Goal: Task Accomplishment & Management: Use online tool/utility

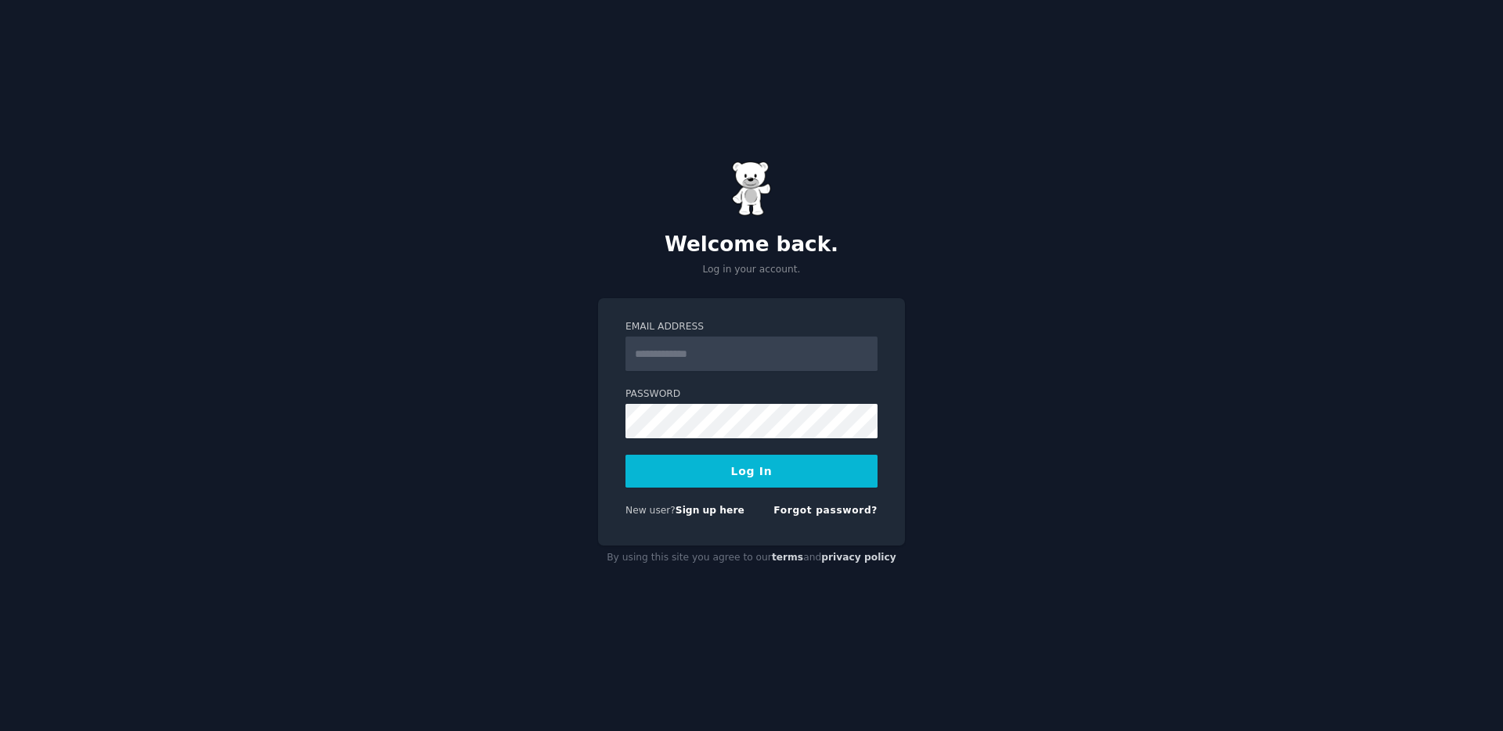
click at [0, 730] on nordpass-portal at bounding box center [0, 731] width 0 height 0
type input "**********"
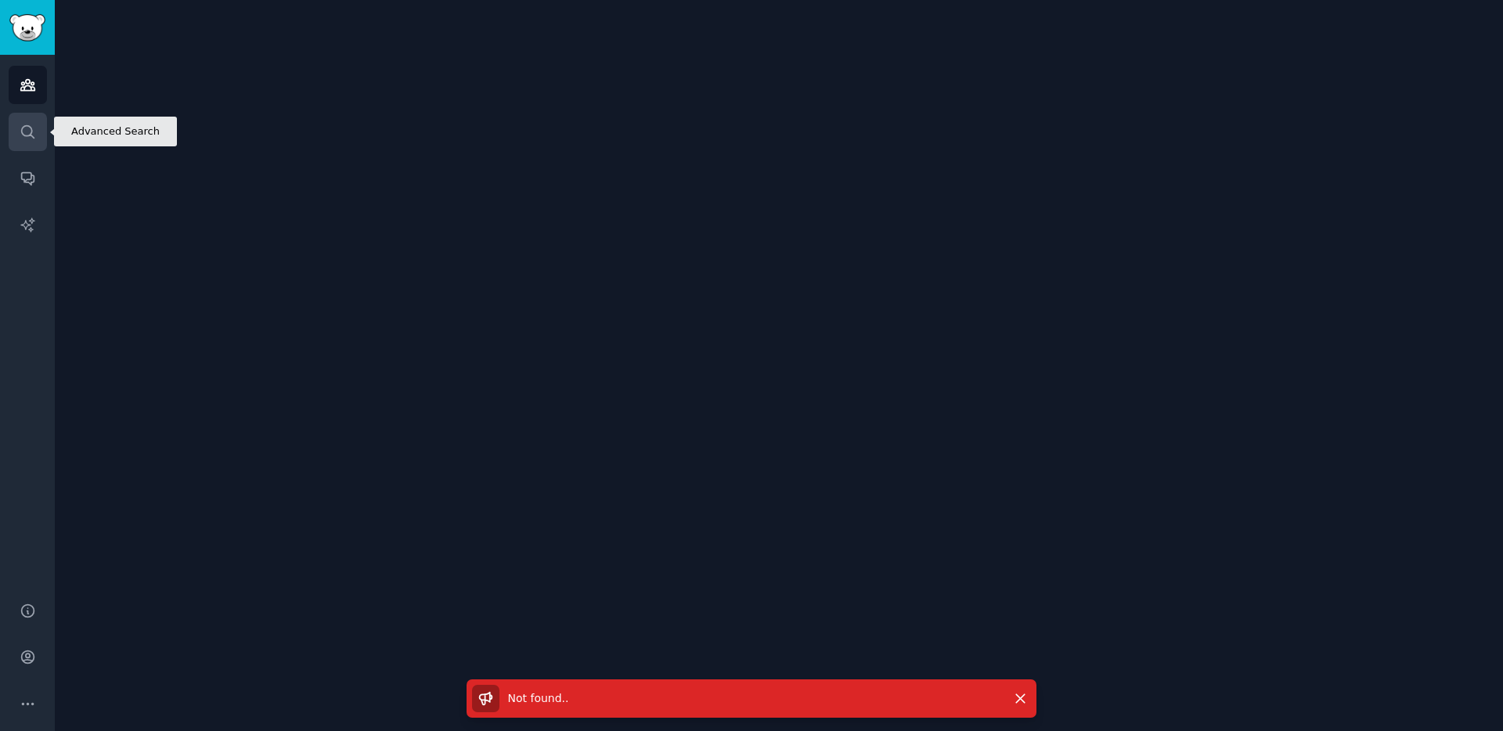
click at [27, 132] on icon "Sidebar" at bounding box center [28, 132] width 16 height 16
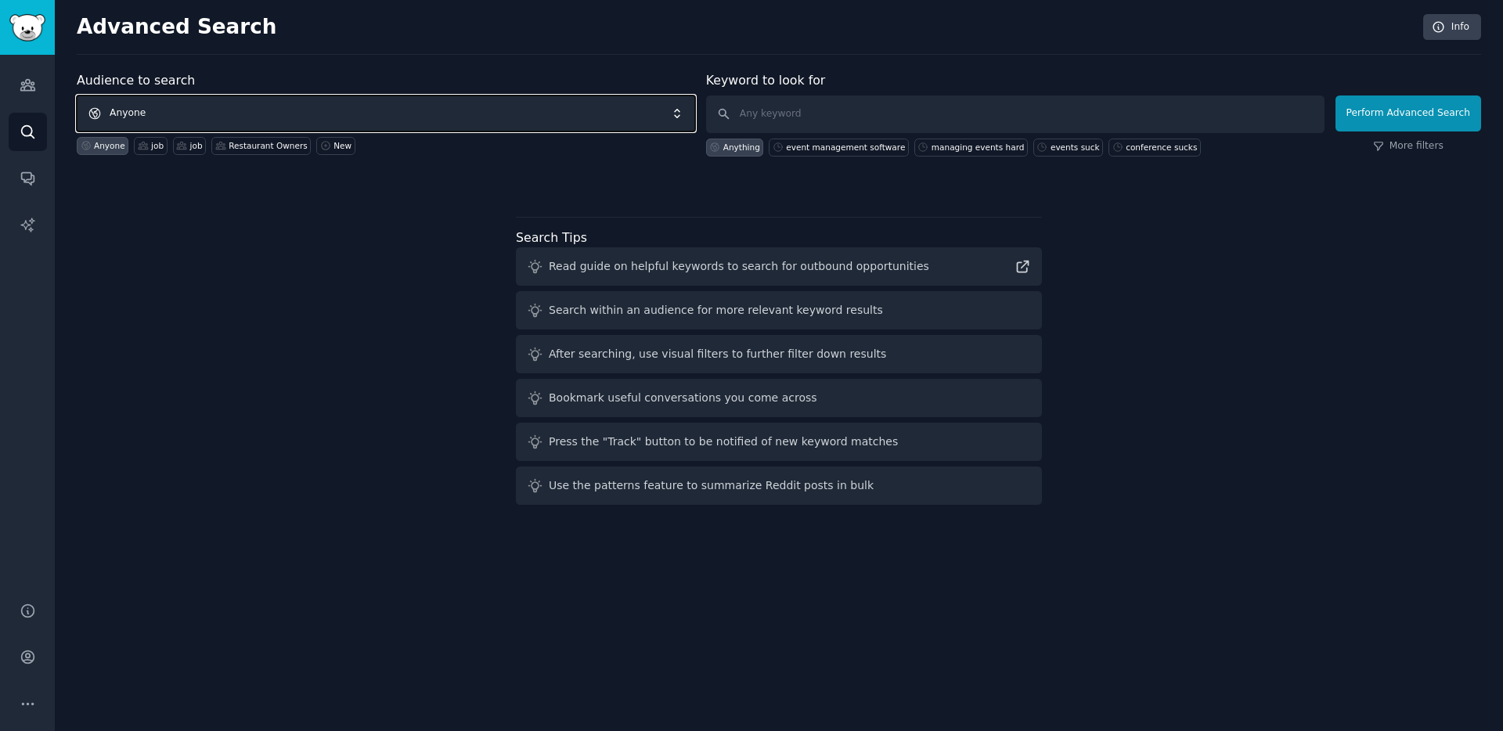
click at [188, 110] on span "Anyone" at bounding box center [386, 113] width 618 height 36
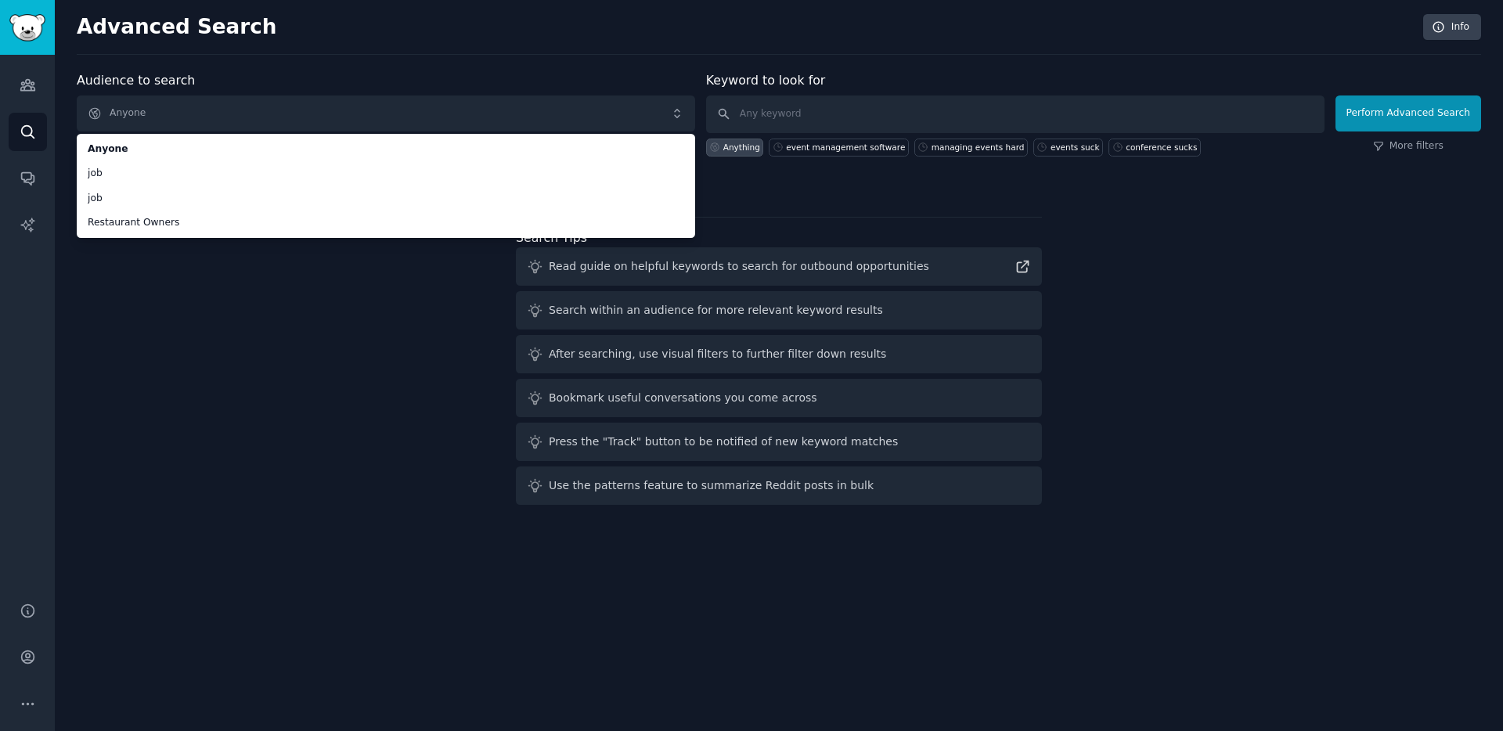
click at [186, 384] on div "Audience to search Anyone Anyone job job Restaurant Owners Anyone job job Resta…" at bounding box center [779, 291] width 1404 height 440
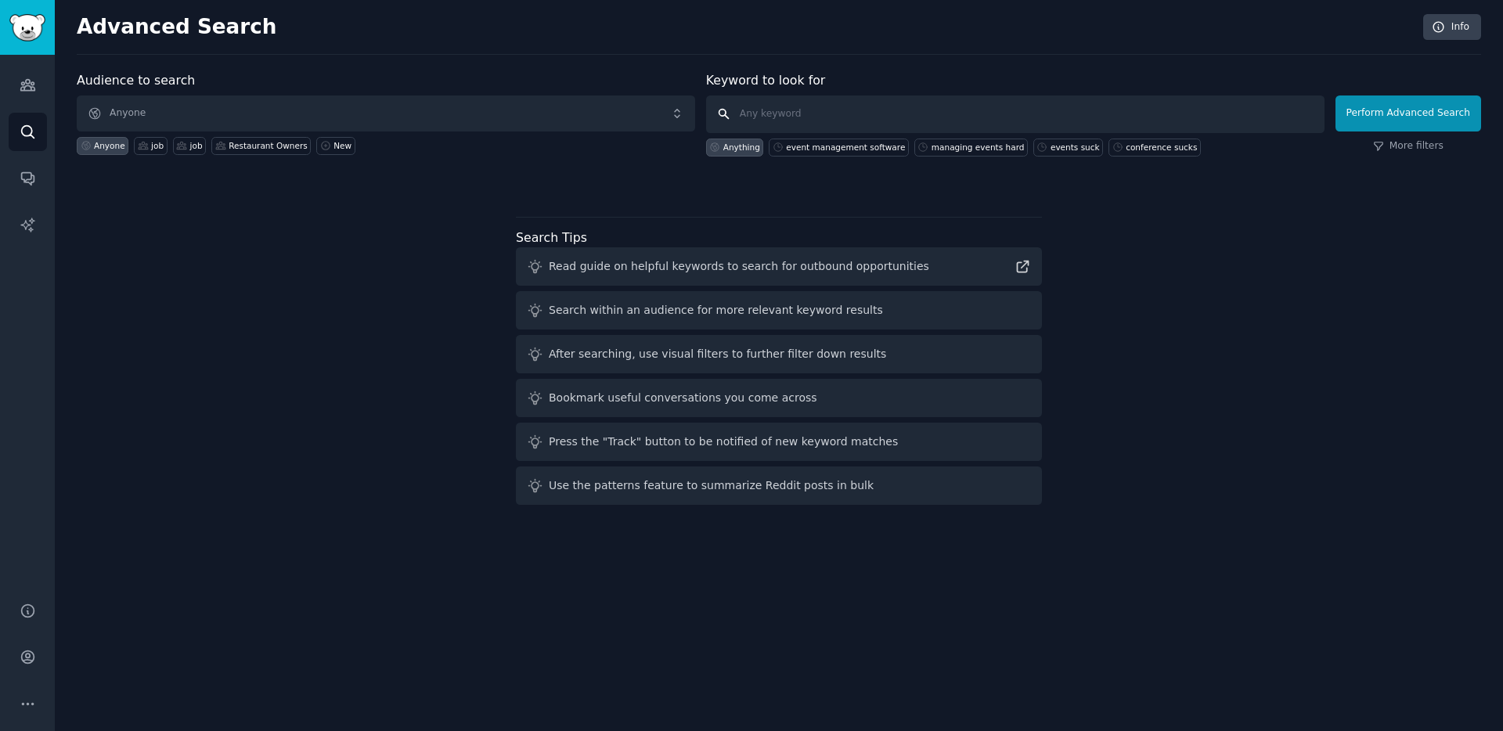
click at [776, 127] on input "text" at bounding box center [1015, 114] width 618 height 38
click at [777, 114] on input "text" at bounding box center [1015, 114] width 618 height 38
type input "kid art to animation"
click button "Perform Advanced Search" at bounding box center [1408, 113] width 146 height 36
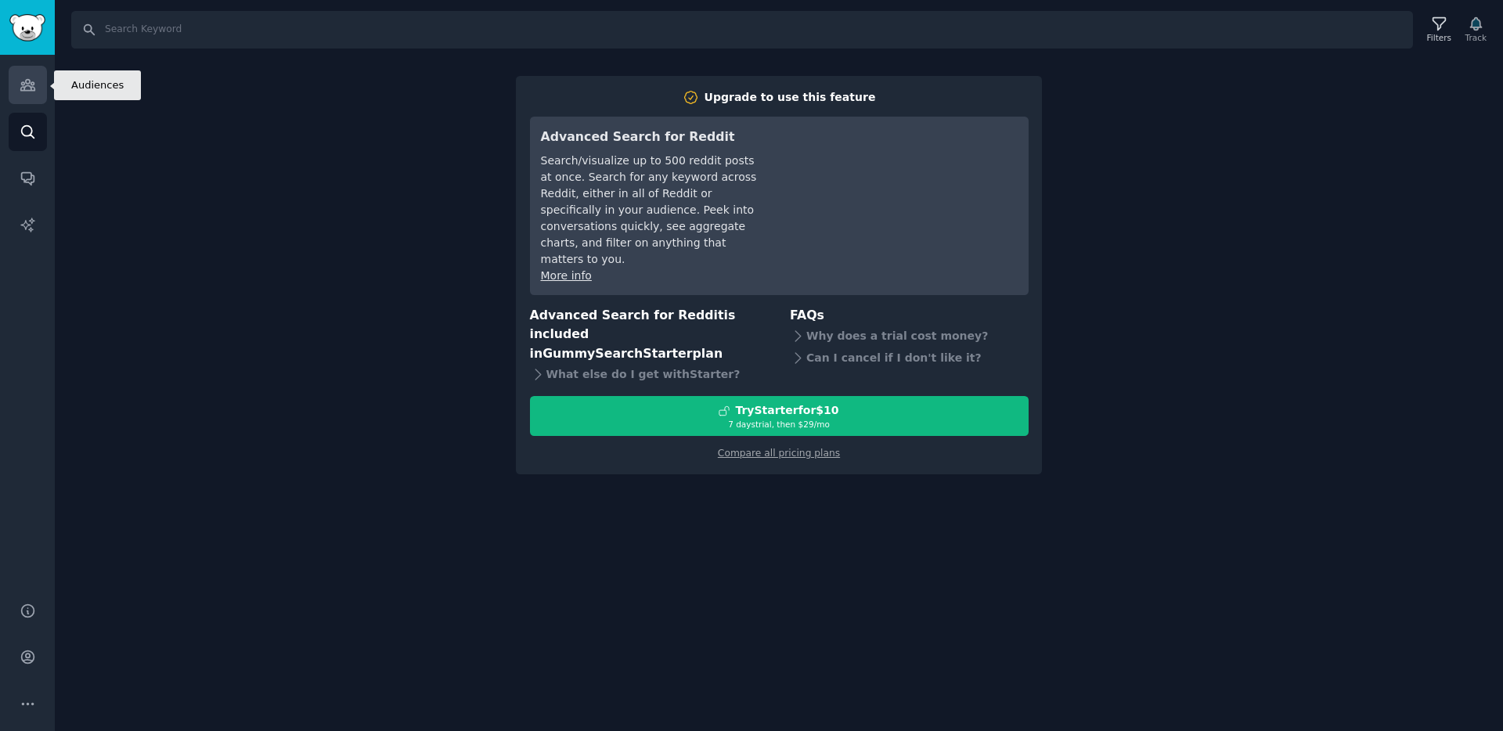
click at [32, 88] on icon "Sidebar" at bounding box center [28, 85] width 16 height 16
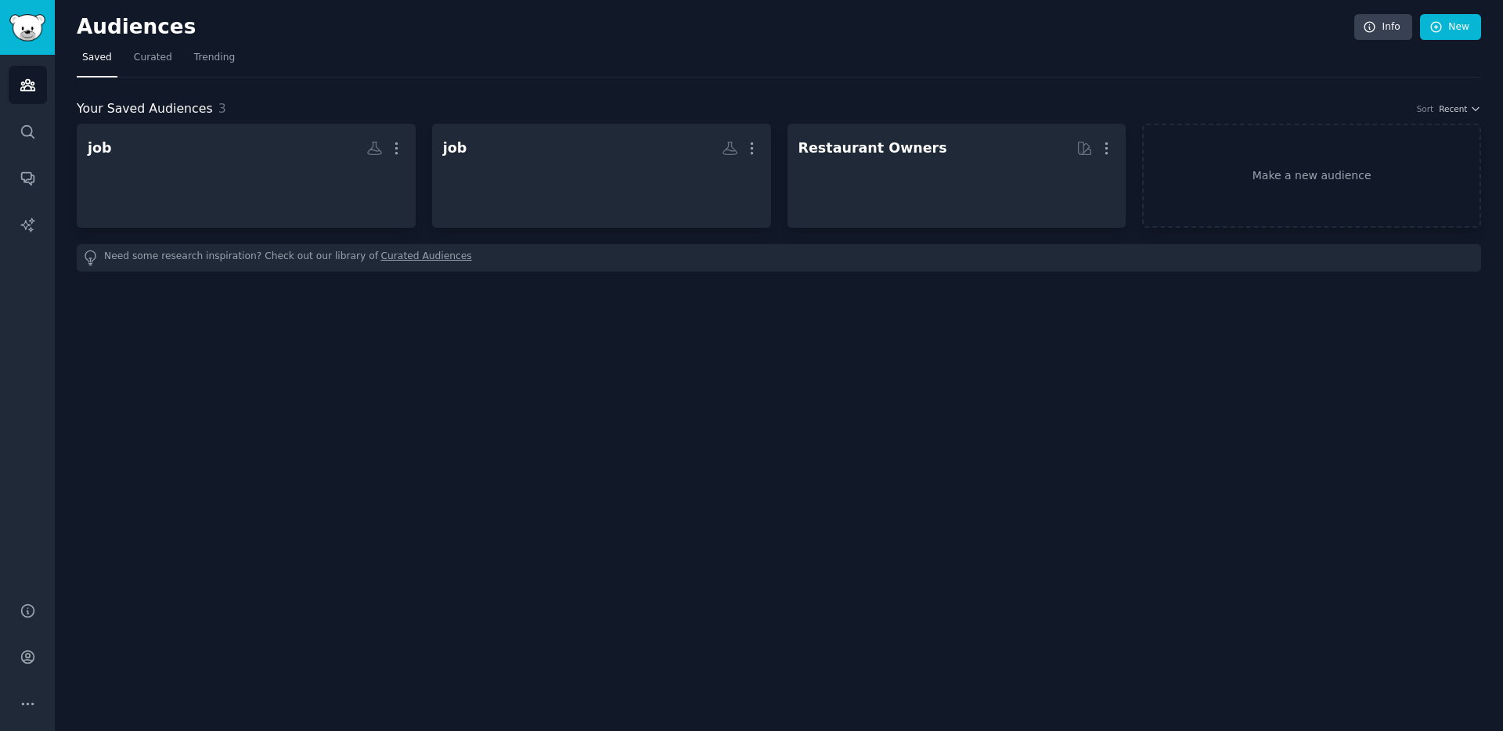
click at [241, 23] on h2 "Audiences" at bounding box center [715, 27] width 1277 height 25
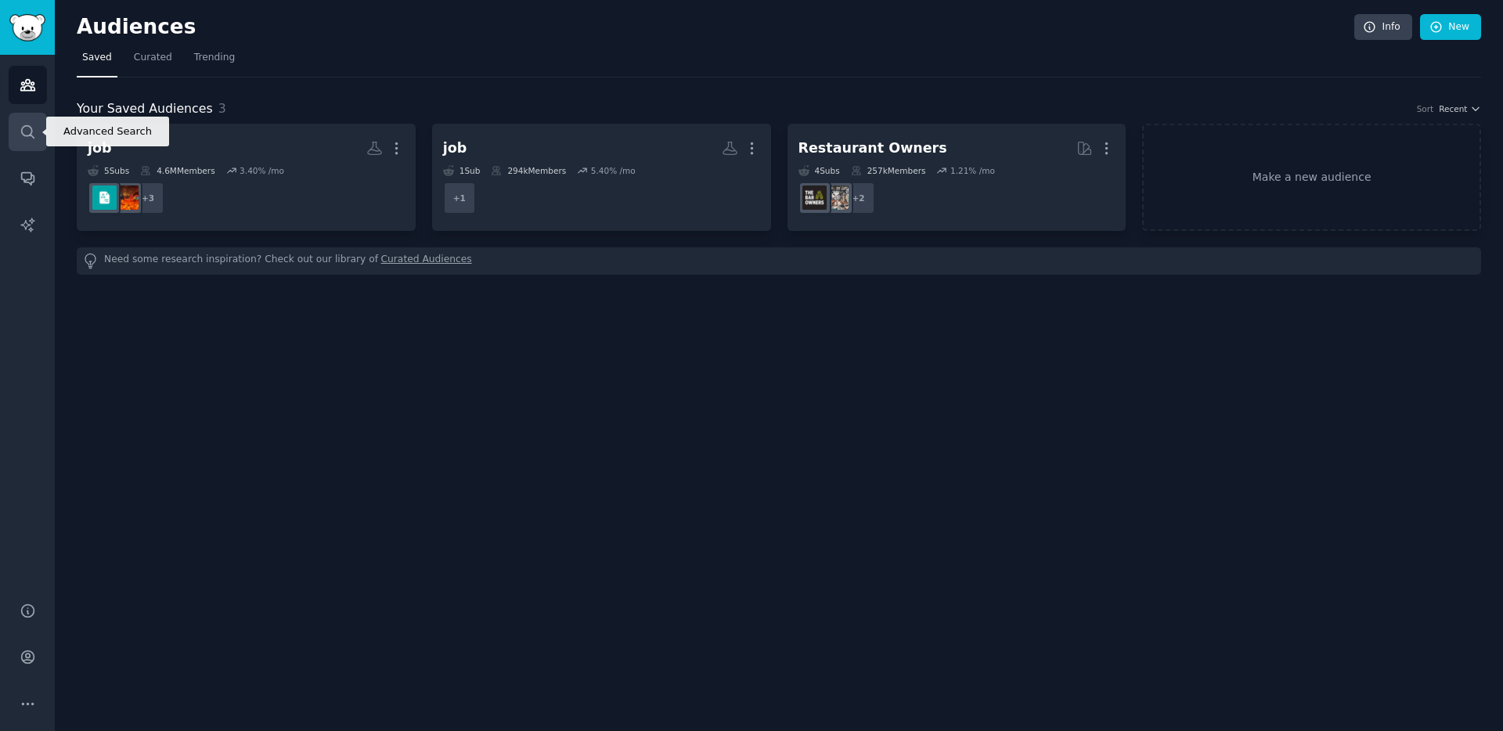
click at [34, 136] on icon "Sidebar" at bounding box center [27, 131] width 13 height 13
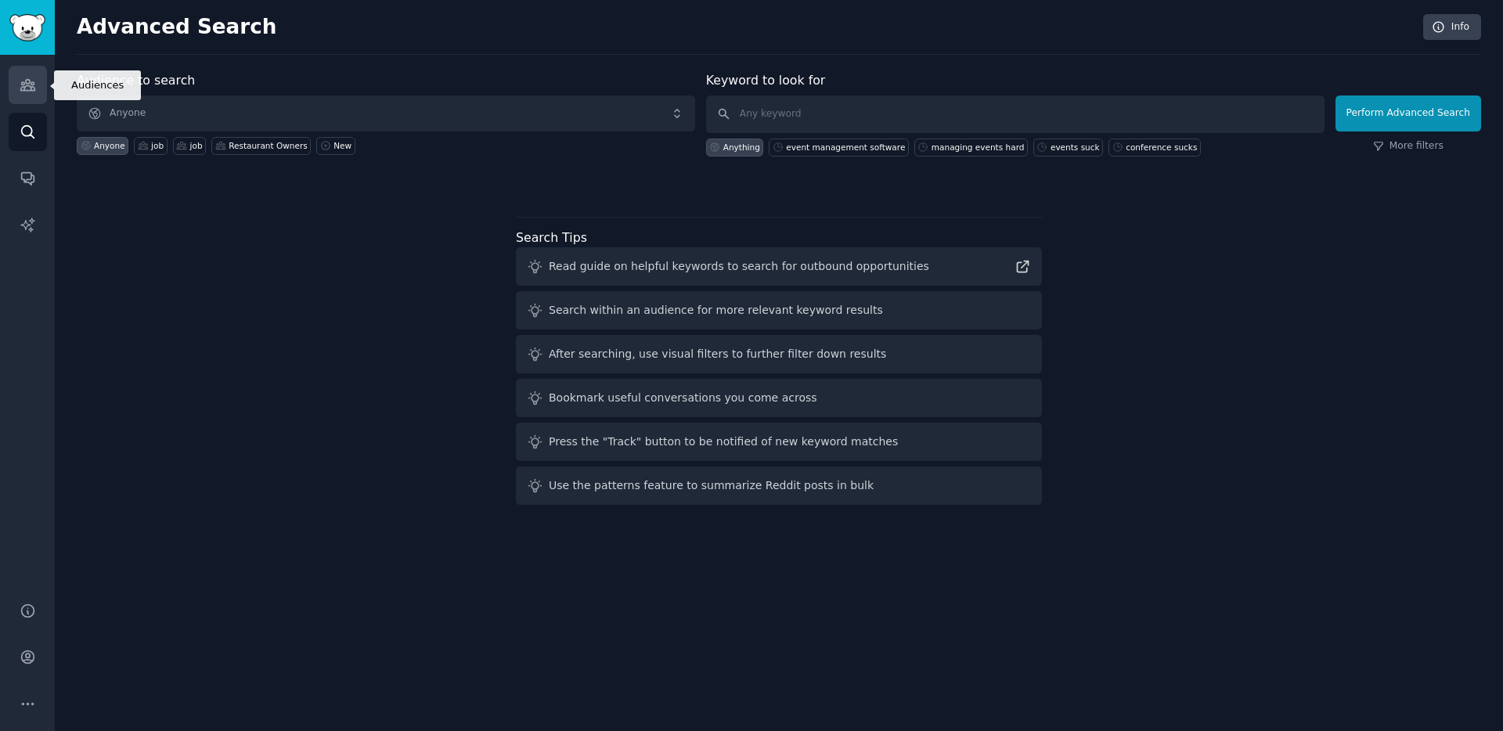
click at [21, 85] on icon "Sidebar" at bounding box center [28, 85] width 16 height 16
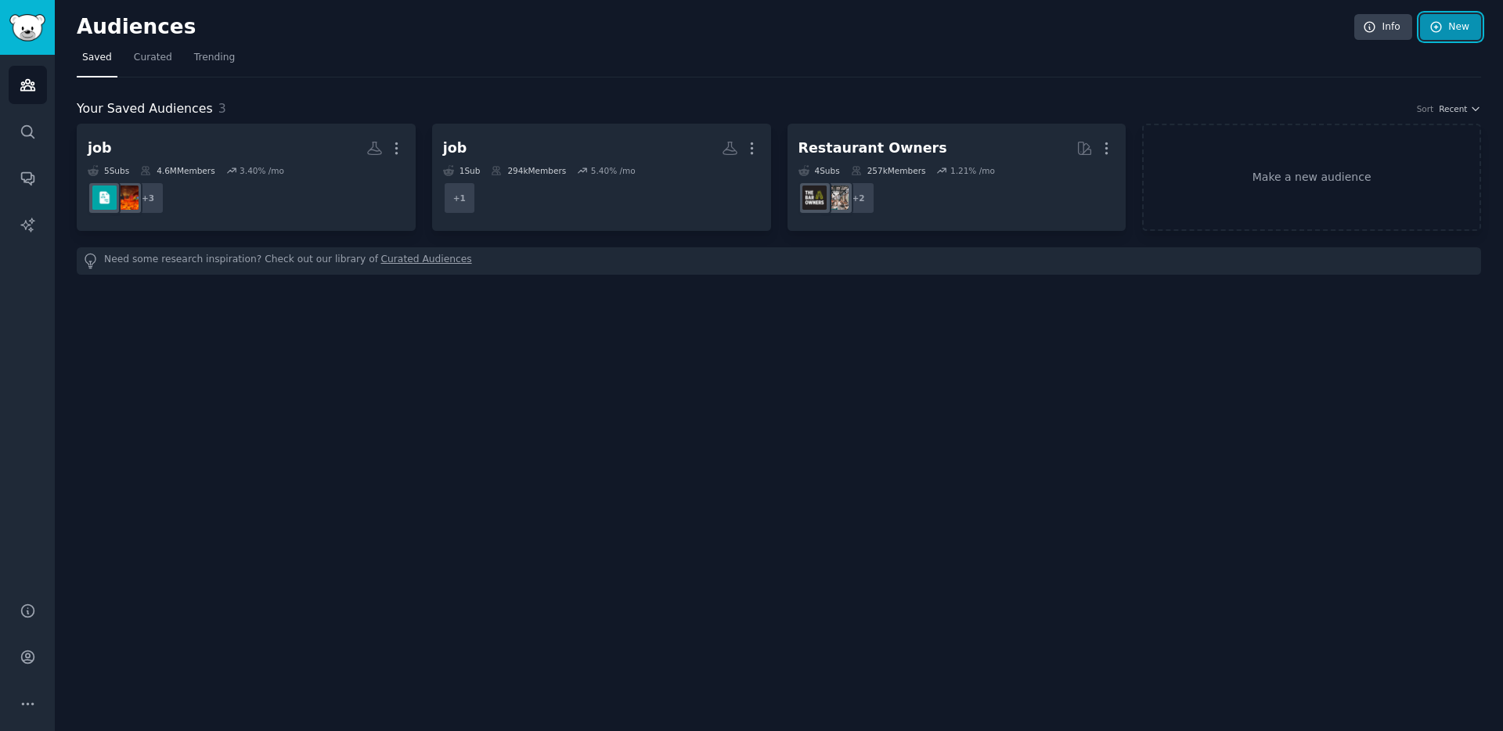
click at [1441, 37] on link "New" at bounding box center [1450, 27] width 61 height 27
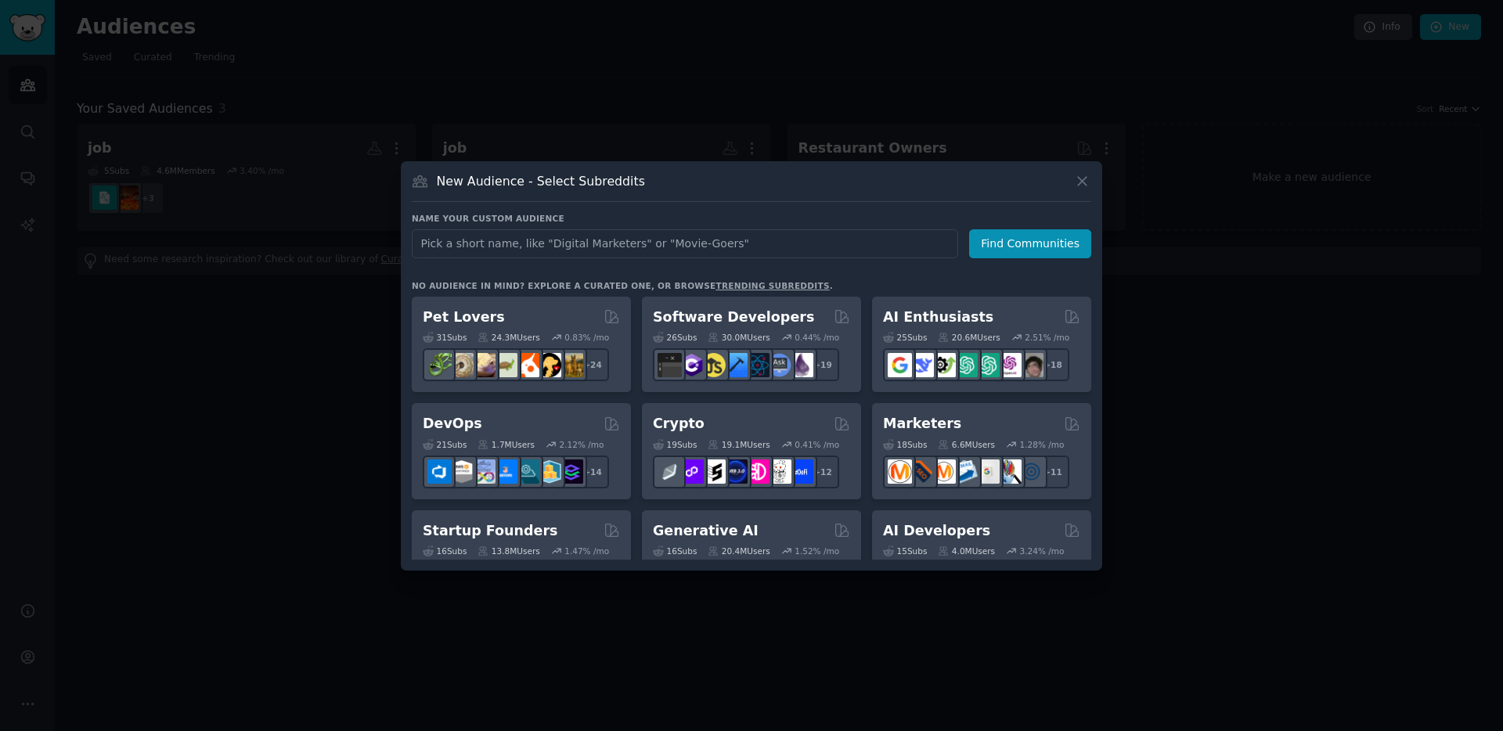
click at [681, 247] on input "text" at bounding box center [685, 243] width 546 height 29
type input "s"
type input "osha"
click at [1003, 243] on button "Find Communities" at bounding box center [1030, 243] width 122 height 29
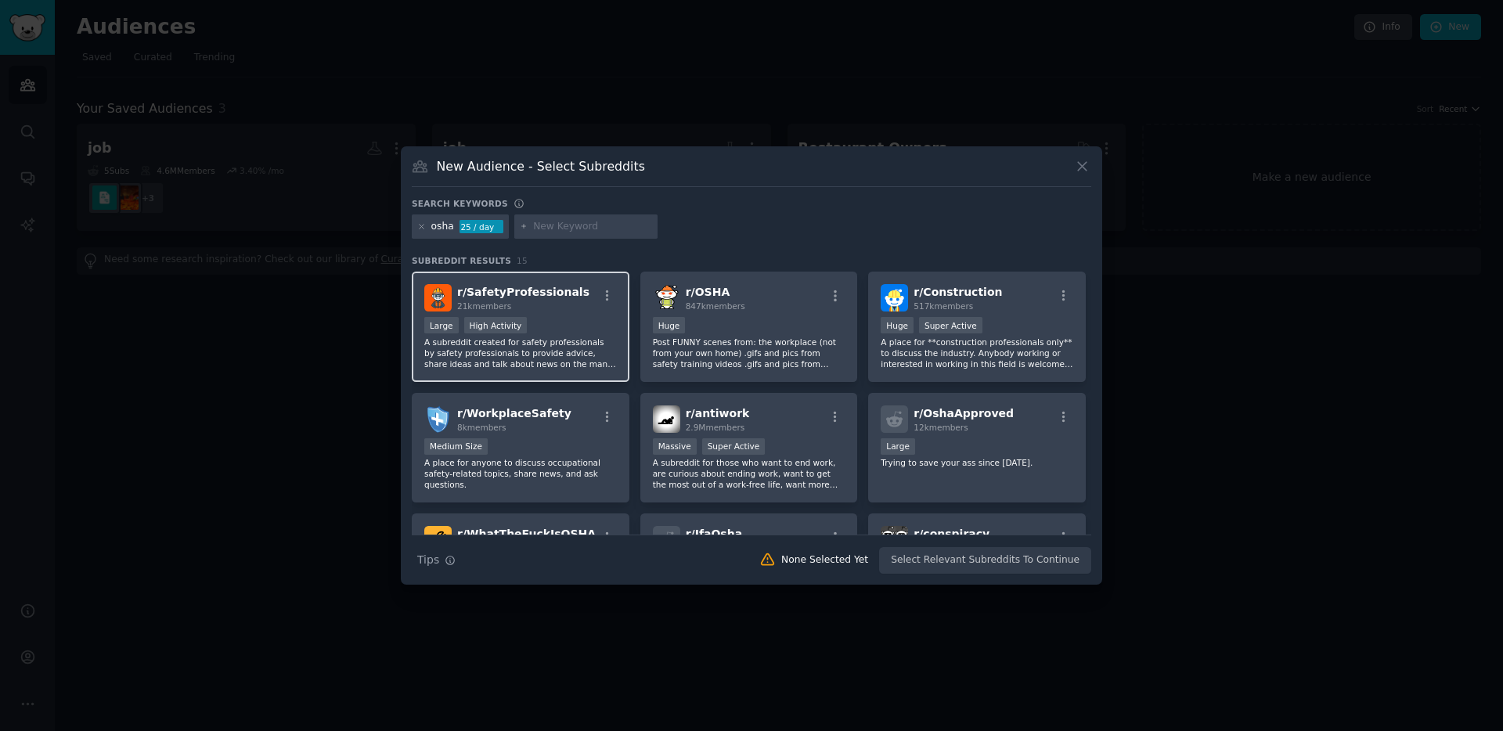
click at [560, 319] on div "Large High Activity" at bounding box center [520, 327] width 193 height 20
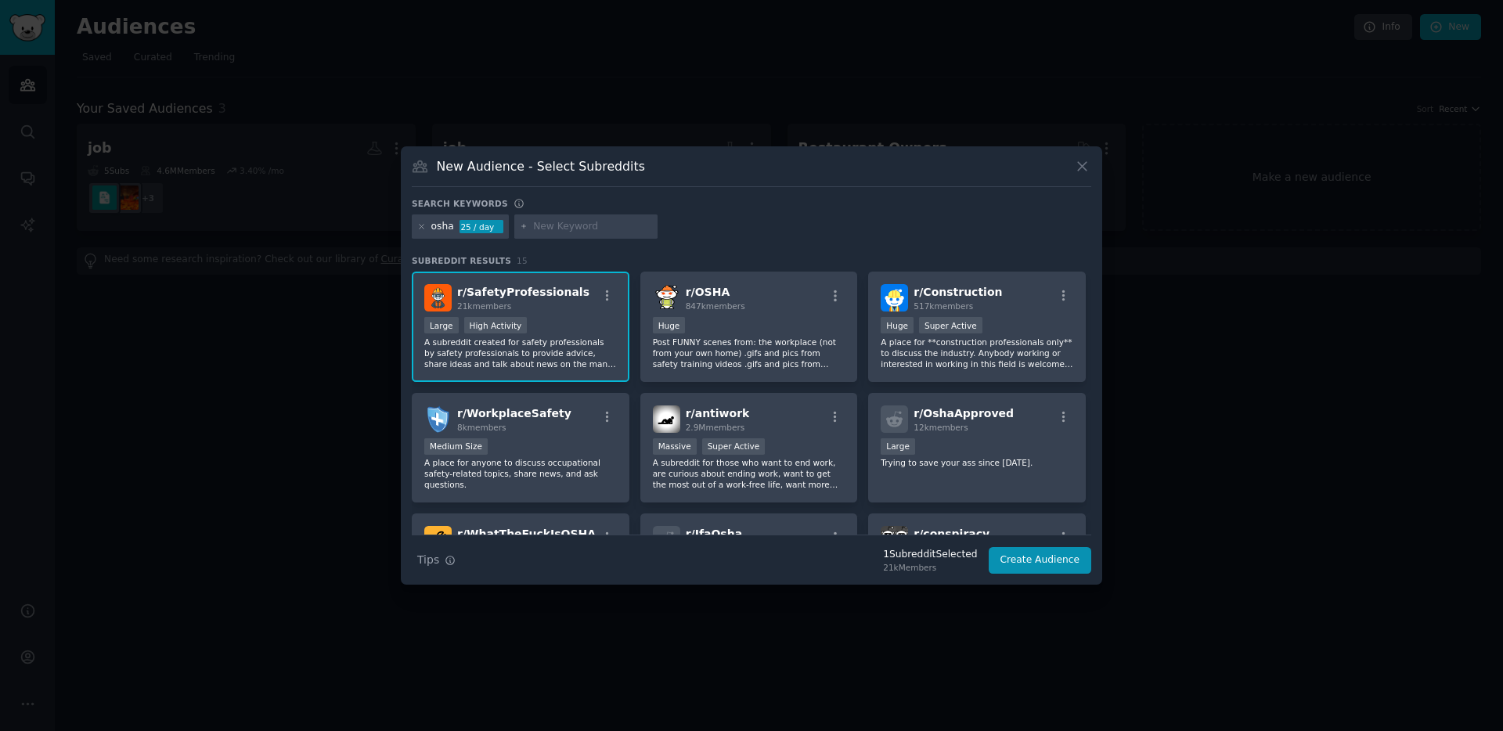
click at [560, 319] on div "Large High Activity" at bounding box center [520, 327] width 193 height 20
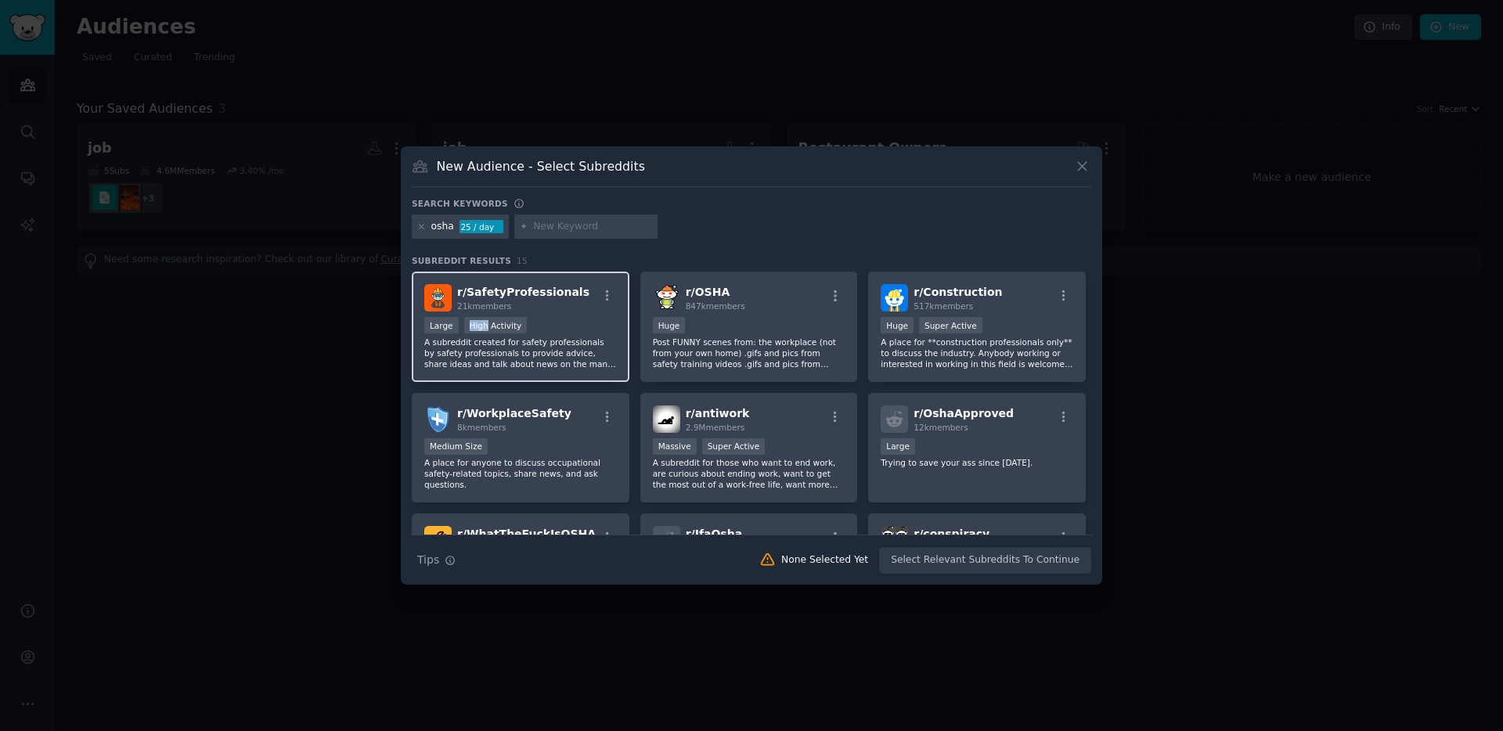
click at [560, 319] on div "Large High Activity" at bounding box center [520, 327] width 193 height 20
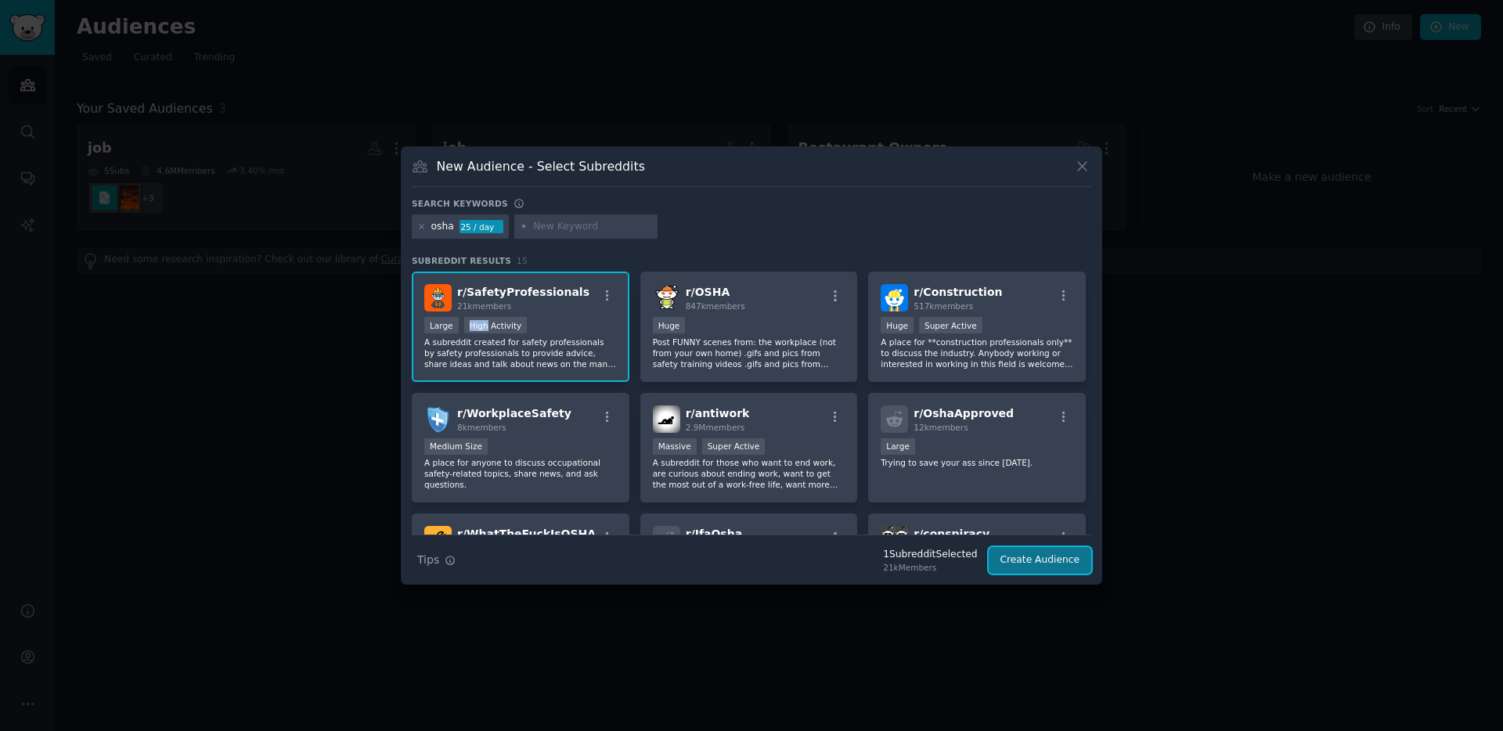
click at [1042, 565] on button "Create Audience" at bounding box center [1040, 560] width 103 height 27
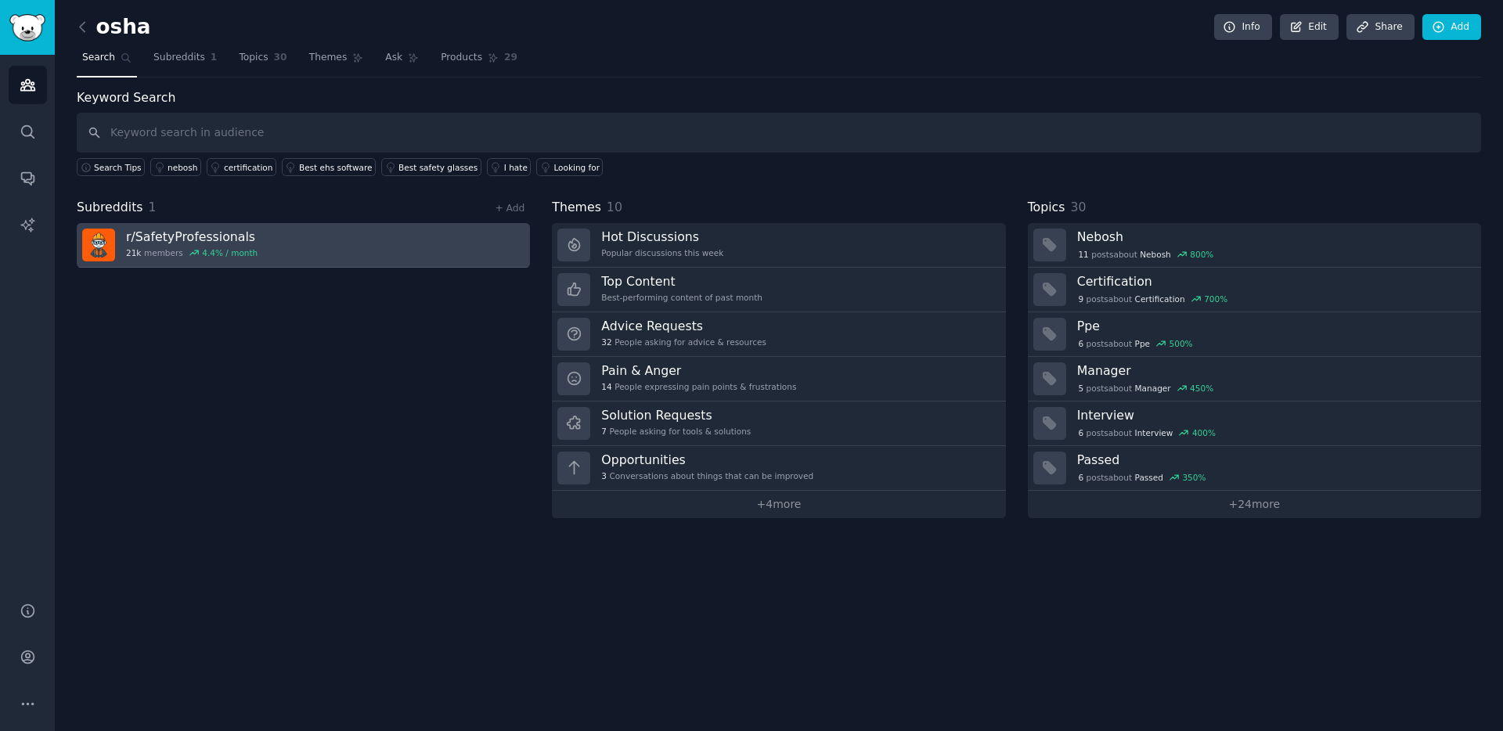
click at [279, 266] on link "r/ SafetyProfessionals 21k members 4.4 % / month" at bounding box center [303, 245] width 453 height 45
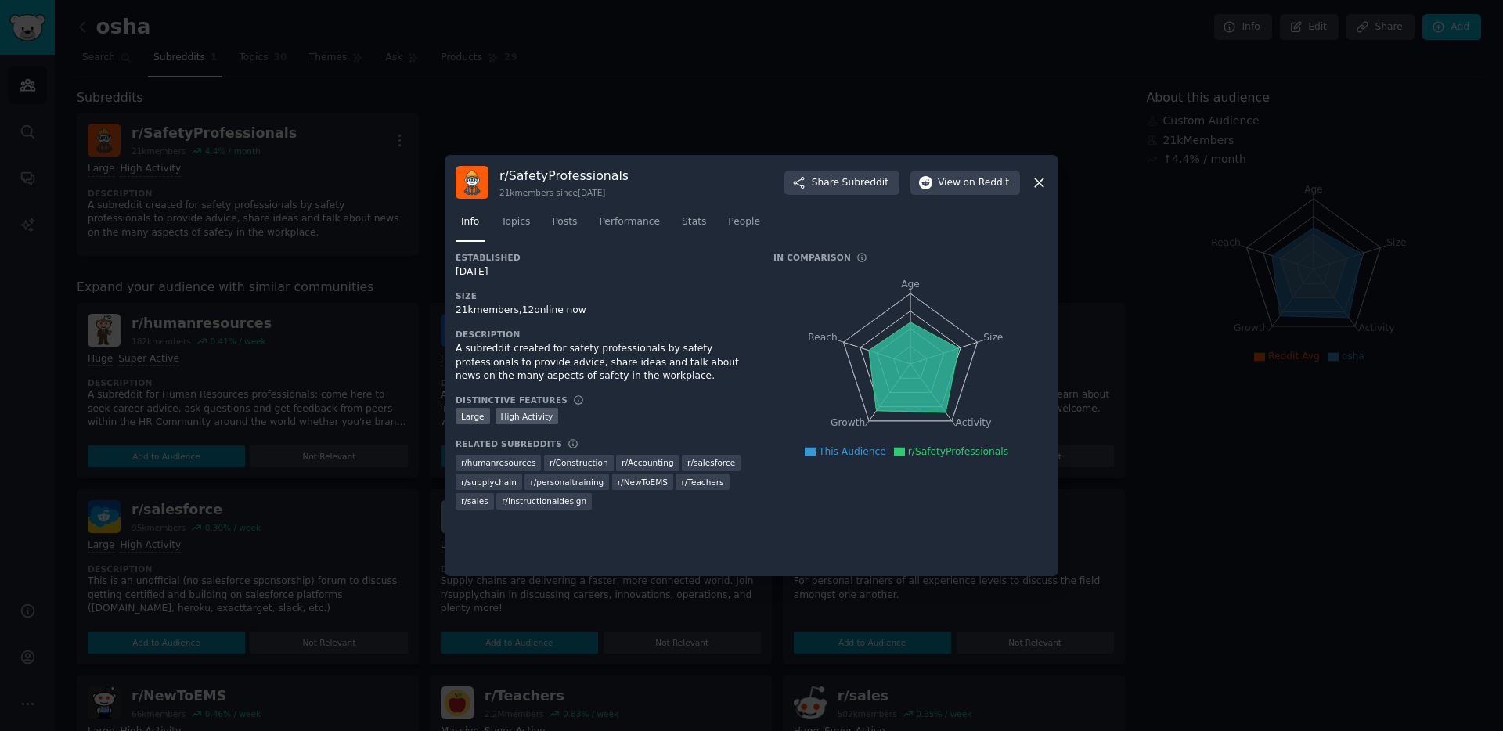
click at [362, 354] on div at bounding box center [751, 365] width 1503 height 731
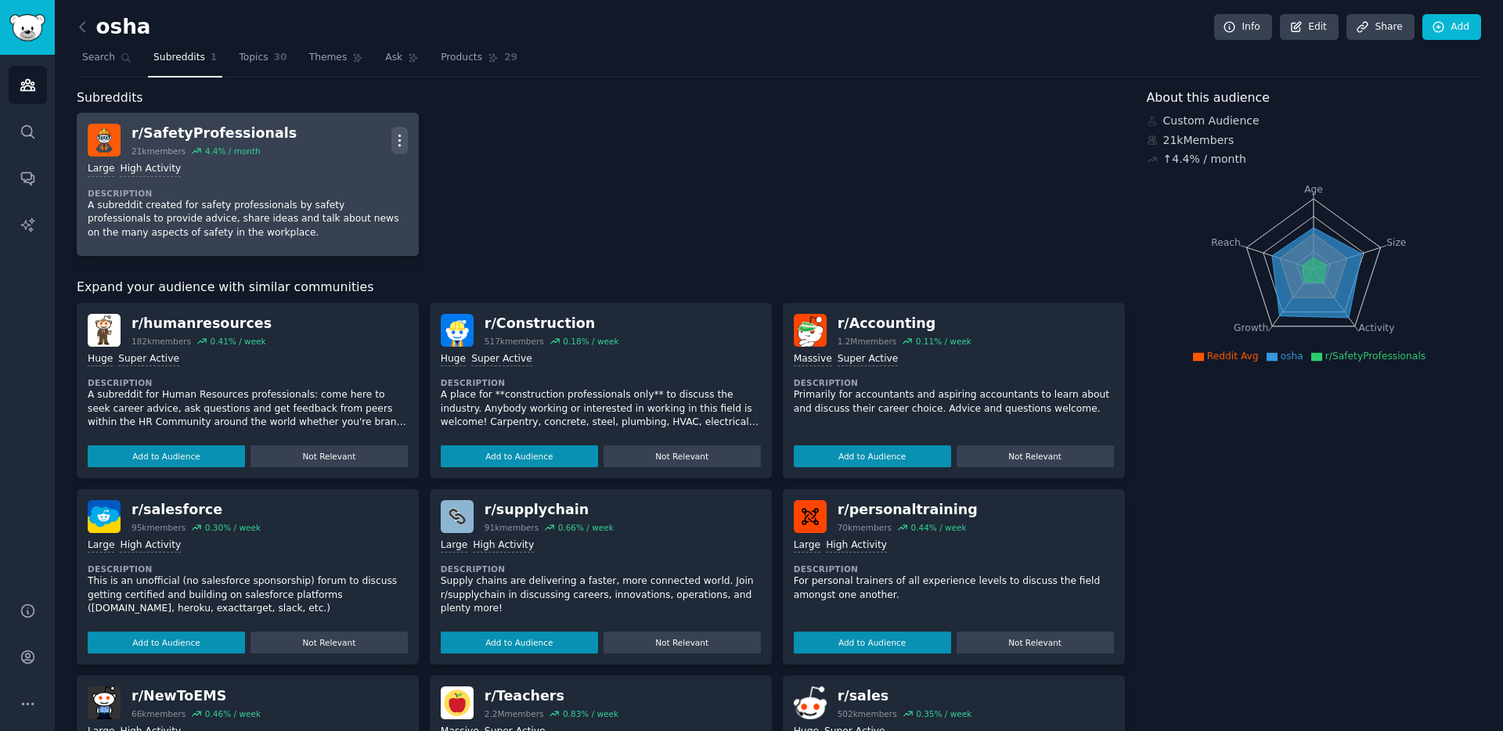
click at [398, 141] on icon "button" at bounding box center [399, 140] width 2 height 11
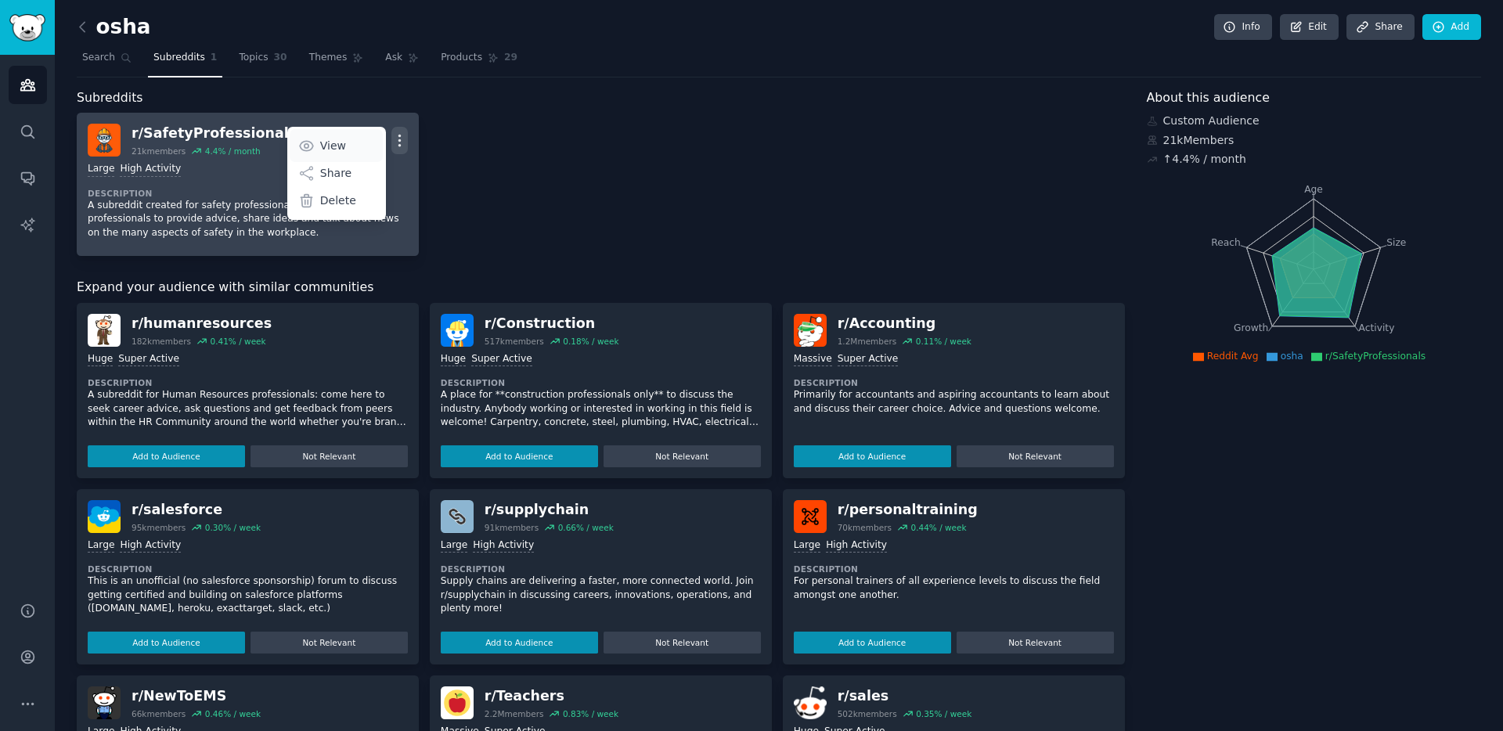
click at [334, 149] on p "View" at bounding box center [333, 146] width 26 height 16
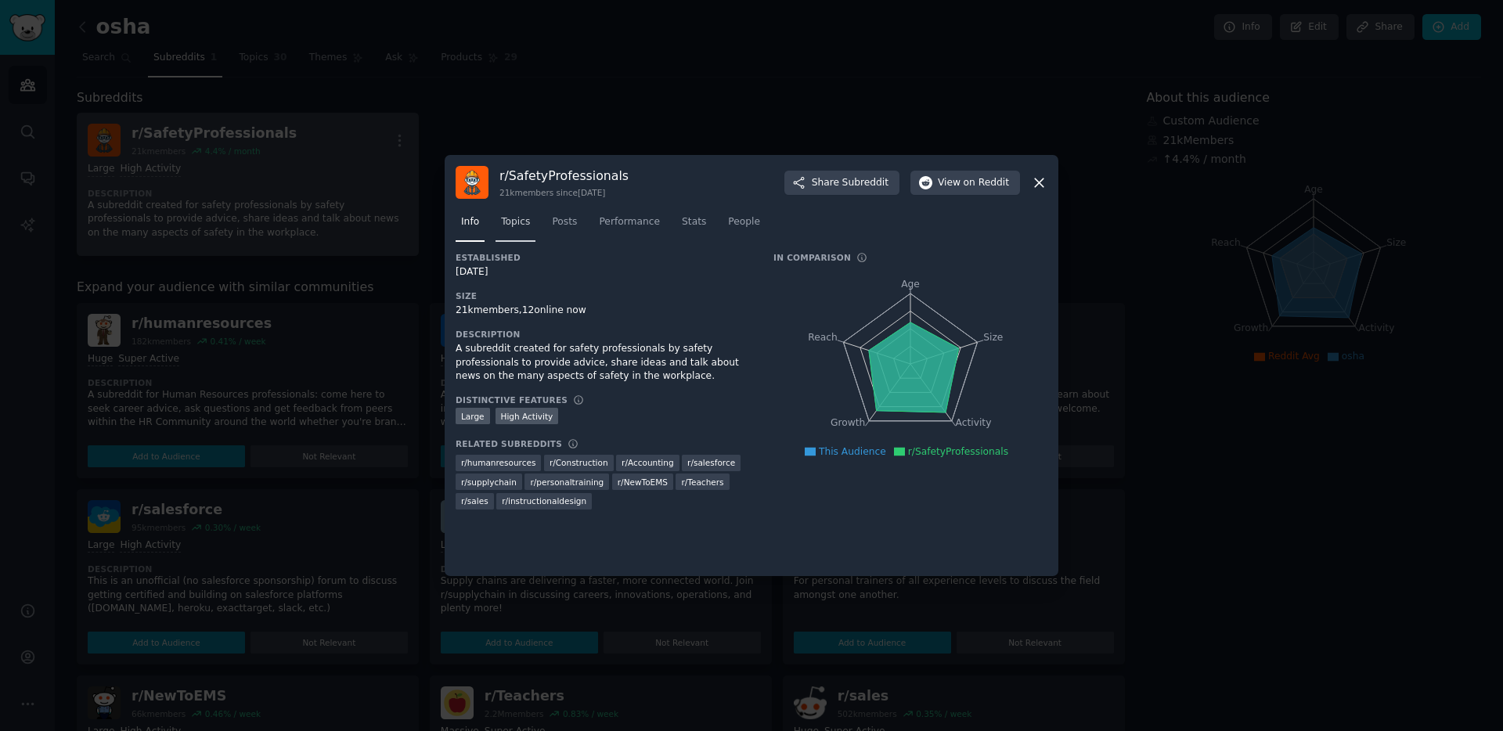
click at [519, 230] on link "Topics" at bounding box center [515, 226] width 40 height 32
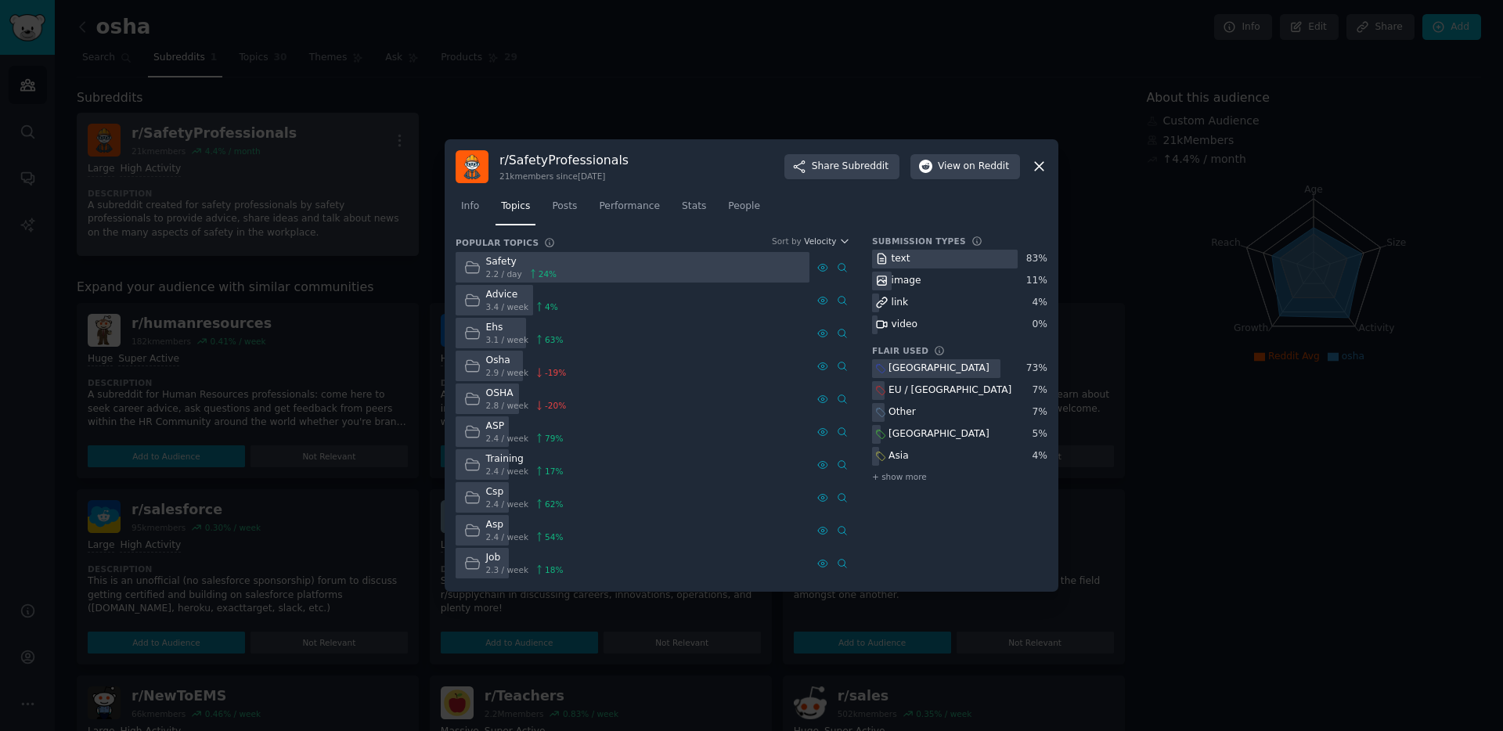
click at [509, 373] on span "2.9 / week" at bounding box center [507, 372] width 43 height 11
click at [601, 368] on div "Osha 2.9 / week -19 %" at bounding box center [633, 366] width 354 height 31
click at [682, 207] on span "Stats" at bounding box center [694, 207] width 24 height 14
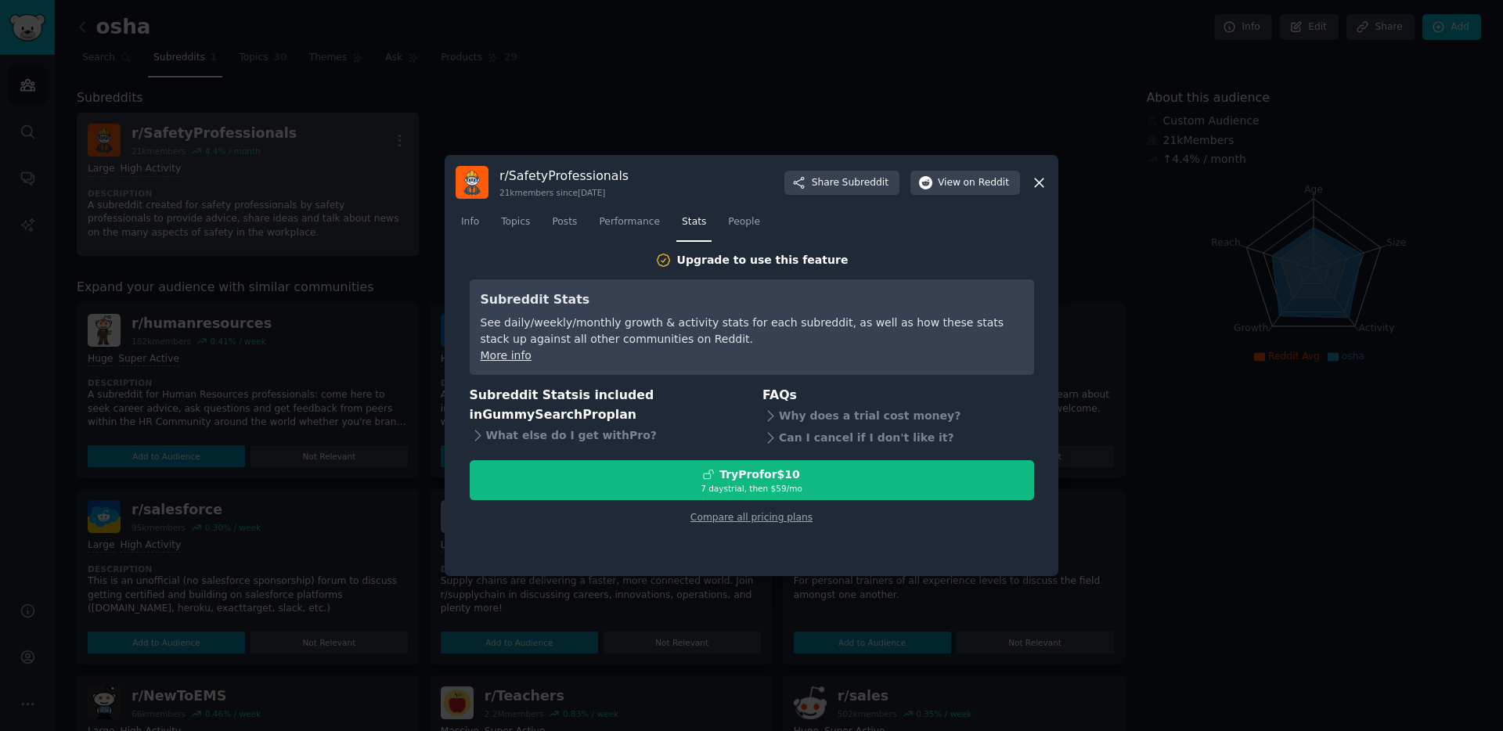
click at [745, 202] on div "Info Topics Posts Performance Stats People" at bounding box center [752, 225] width 592 height 53
click at [1034, 185] on icon at bounding box center [1039, 183] width 16 height 16
